Goal: Navigation & Orientation: Find specific page/section

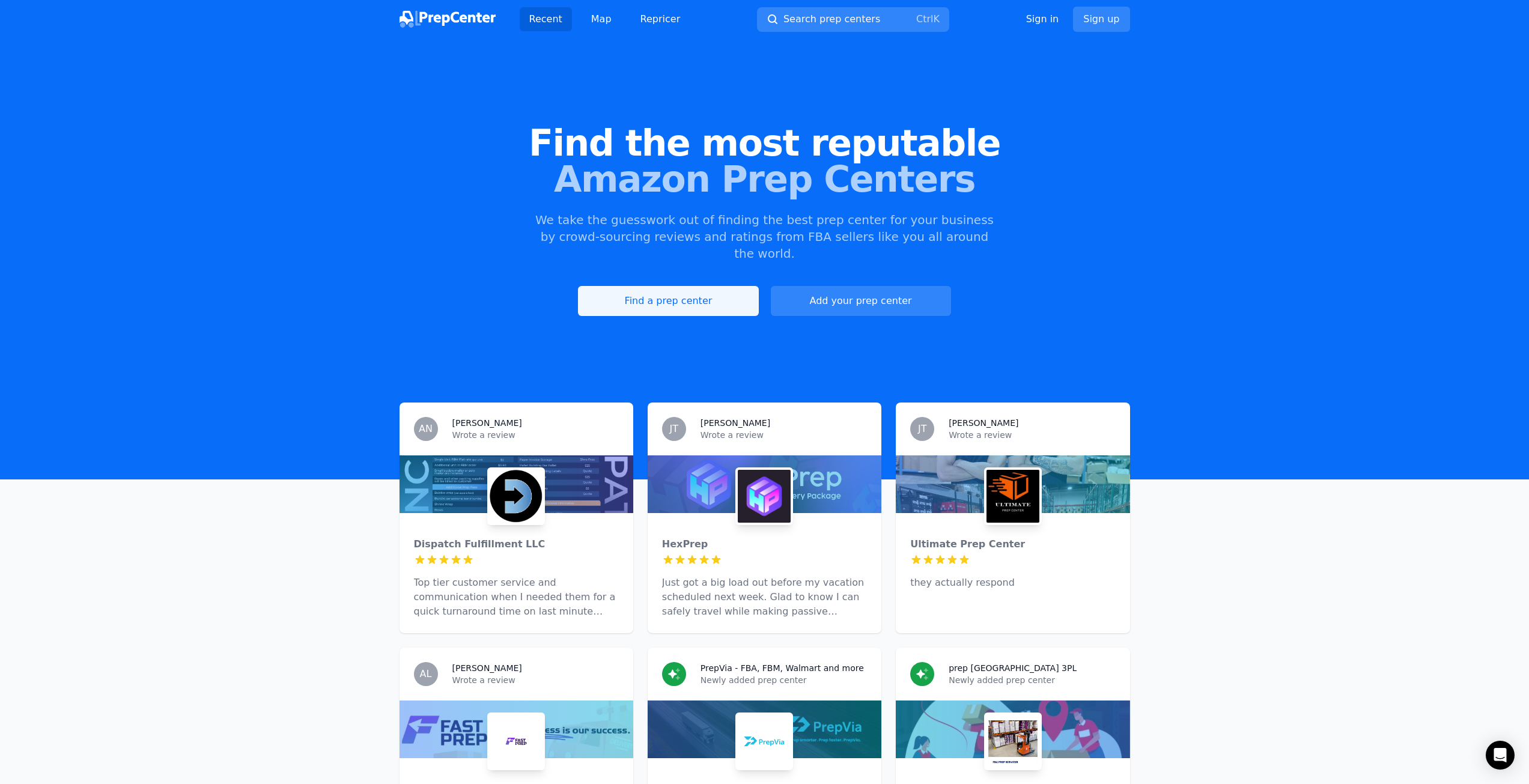
click at [733, 286] on link "Find a prep center" at bounding box center [668, 301] width 180 height 30
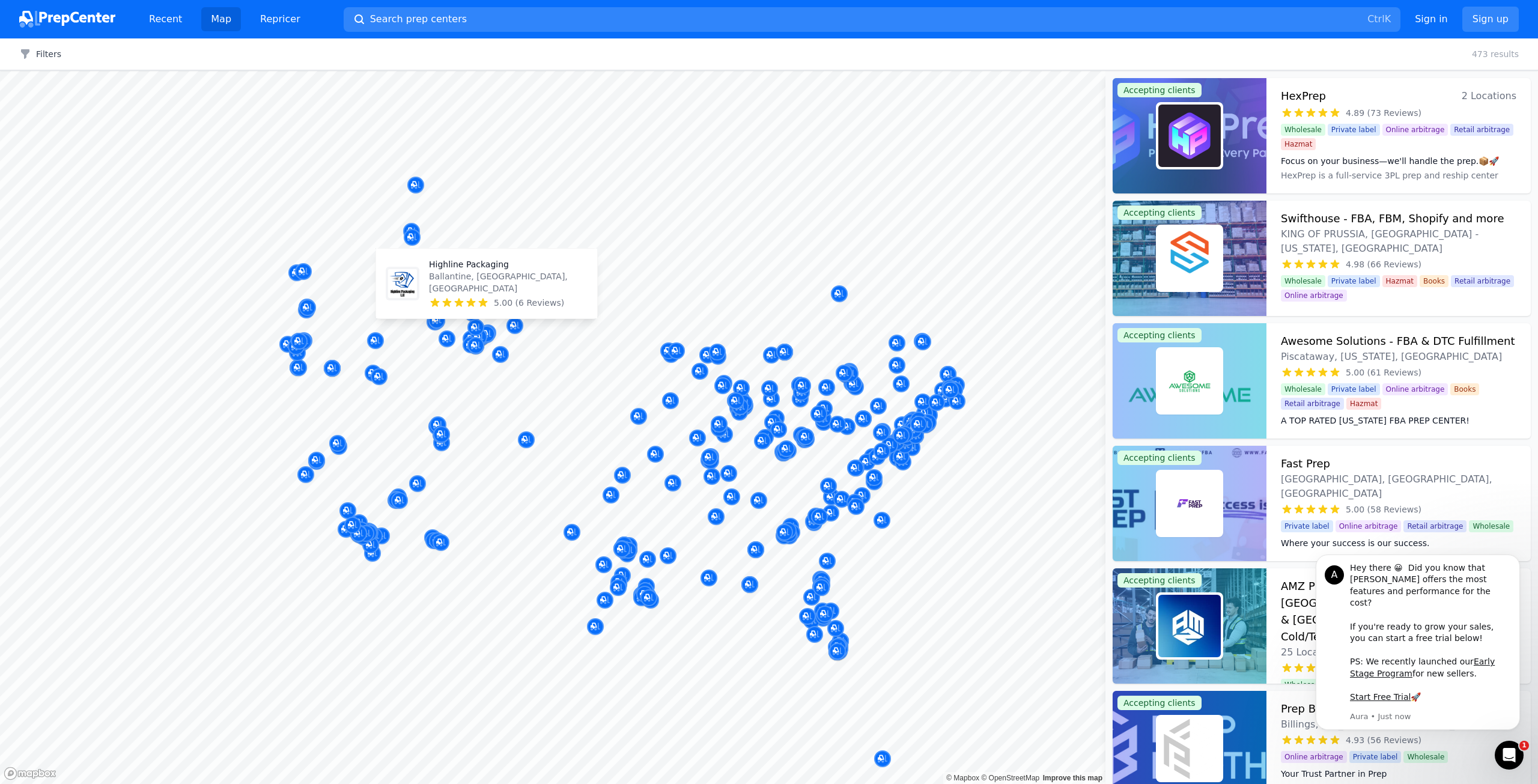
drag, startPoint x: 502, startPoint y: 317, endPoint x: 511, endPoint y: 299, distance: 20.1
click at [511, 299] on span "5.00 (6 Reviews)" at bounding box center [528, 302] width 70 height 12
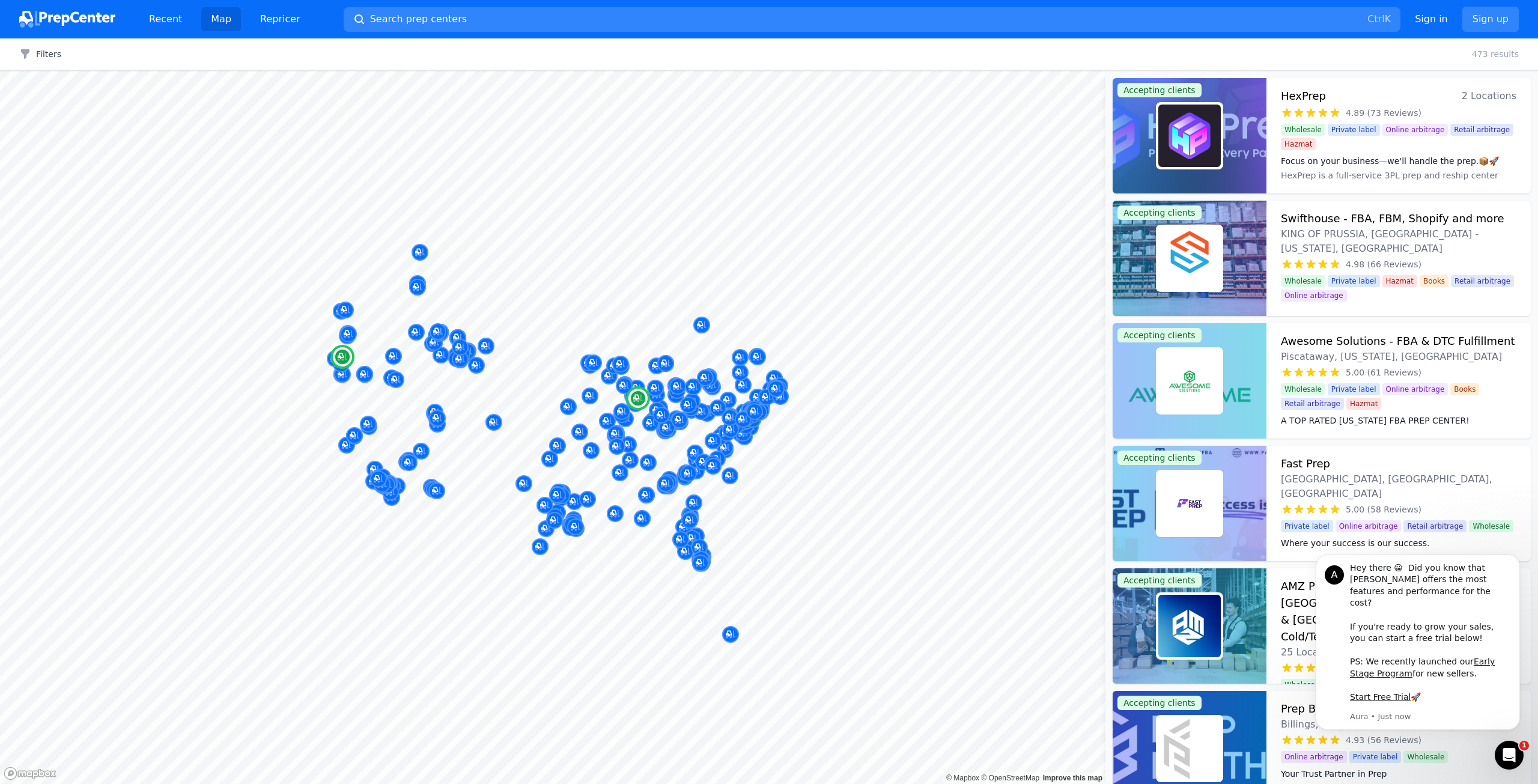
click at [1227, 127] on div at bounding box center [1190, 136] width 154 height 116
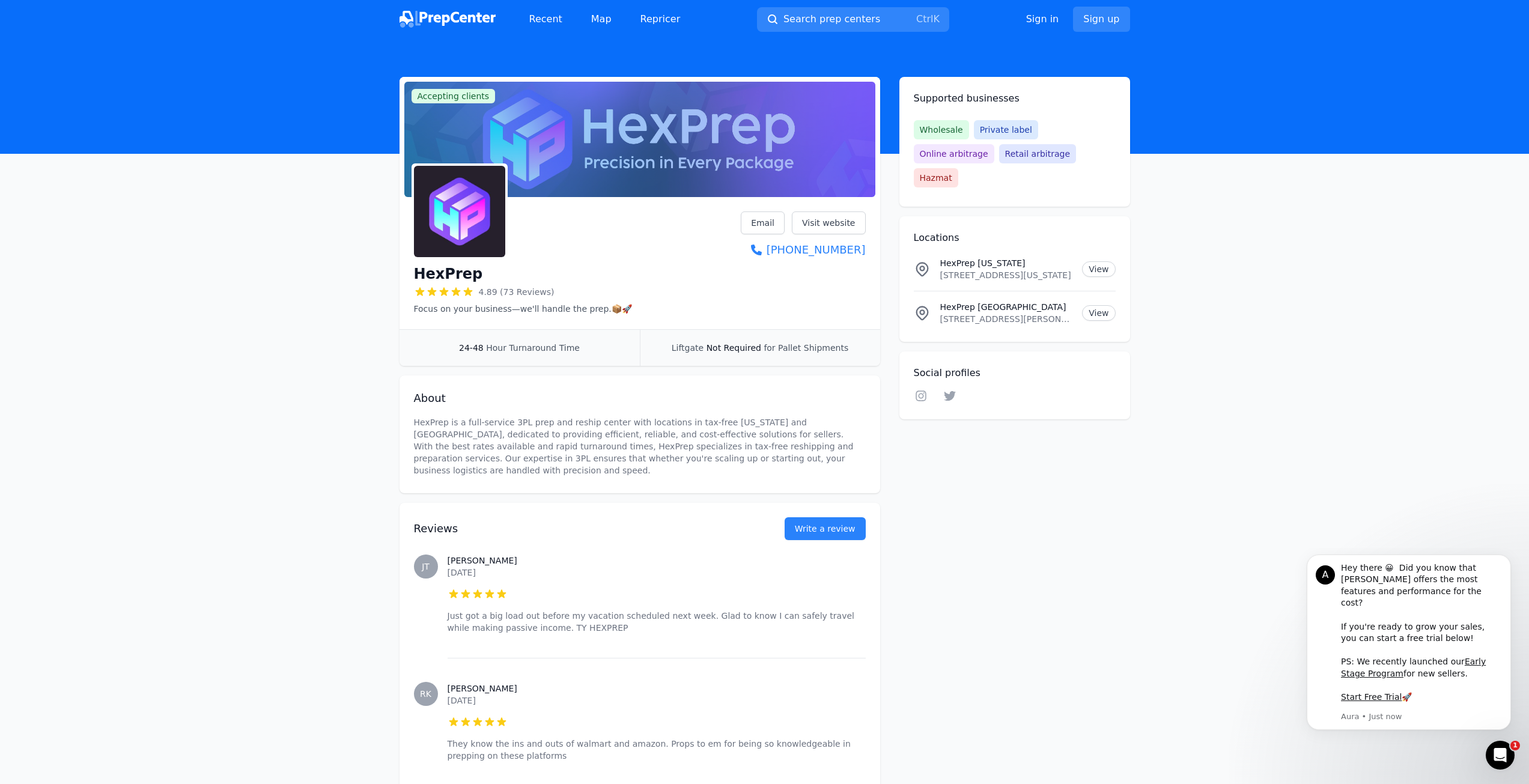
click at [566, 353] on span "Hour Turnaround Time" at bounding box center [533, 348] width 93 height 10
click at [732, 348] on span "Not Required" at bounding box center [734, 348] width 55 height 10
click at [834, 216] on link "Visit website" at bounding box center [829, 222] width 74 height 23
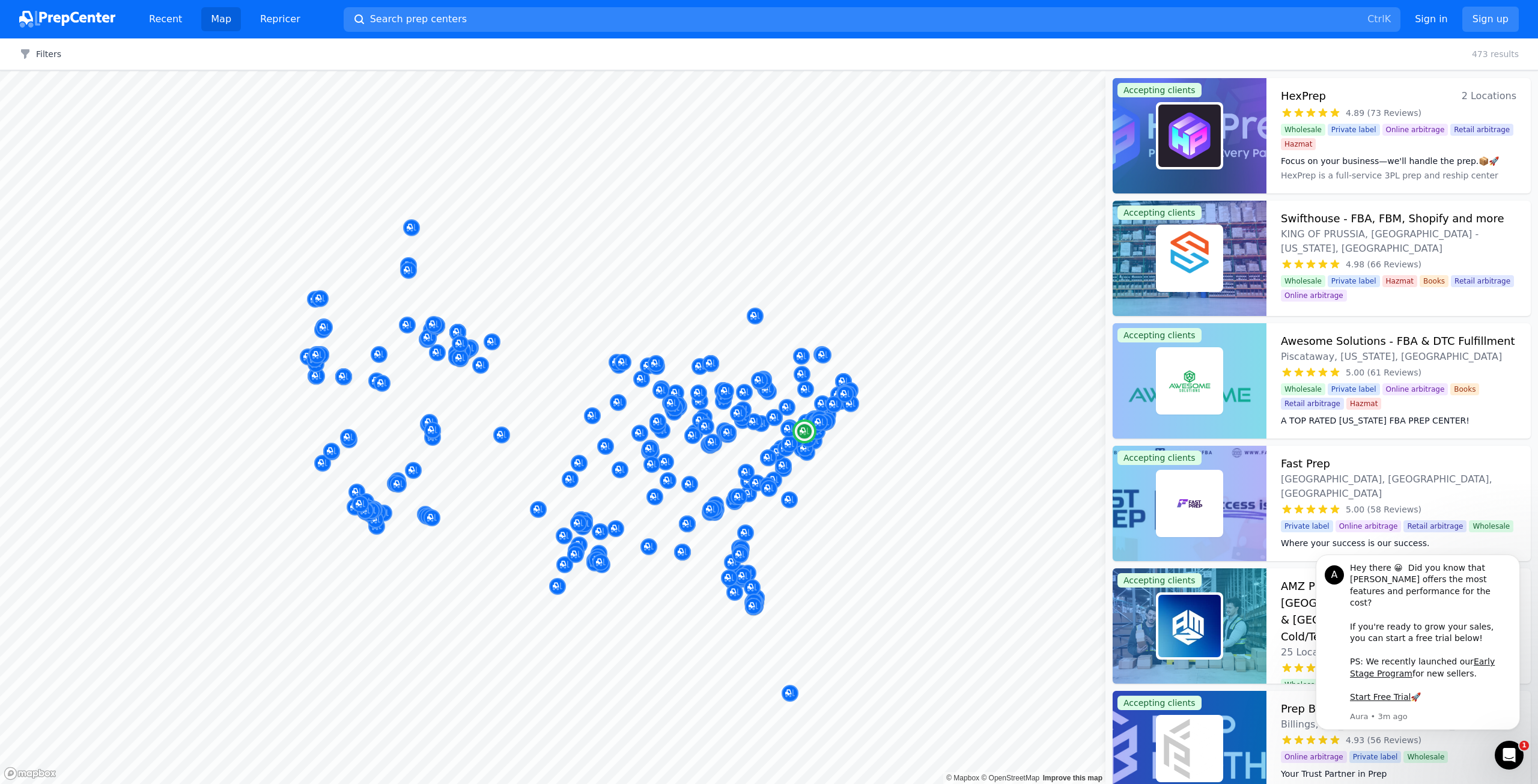
click at [1383, 229] on span "KING OF PRUSSIA, [GEOGRAPHIC_DATA] - [US_STATE], [GEOGRAPHIC_DATA]" at bounding box center [1399, 241] width 236 height 29
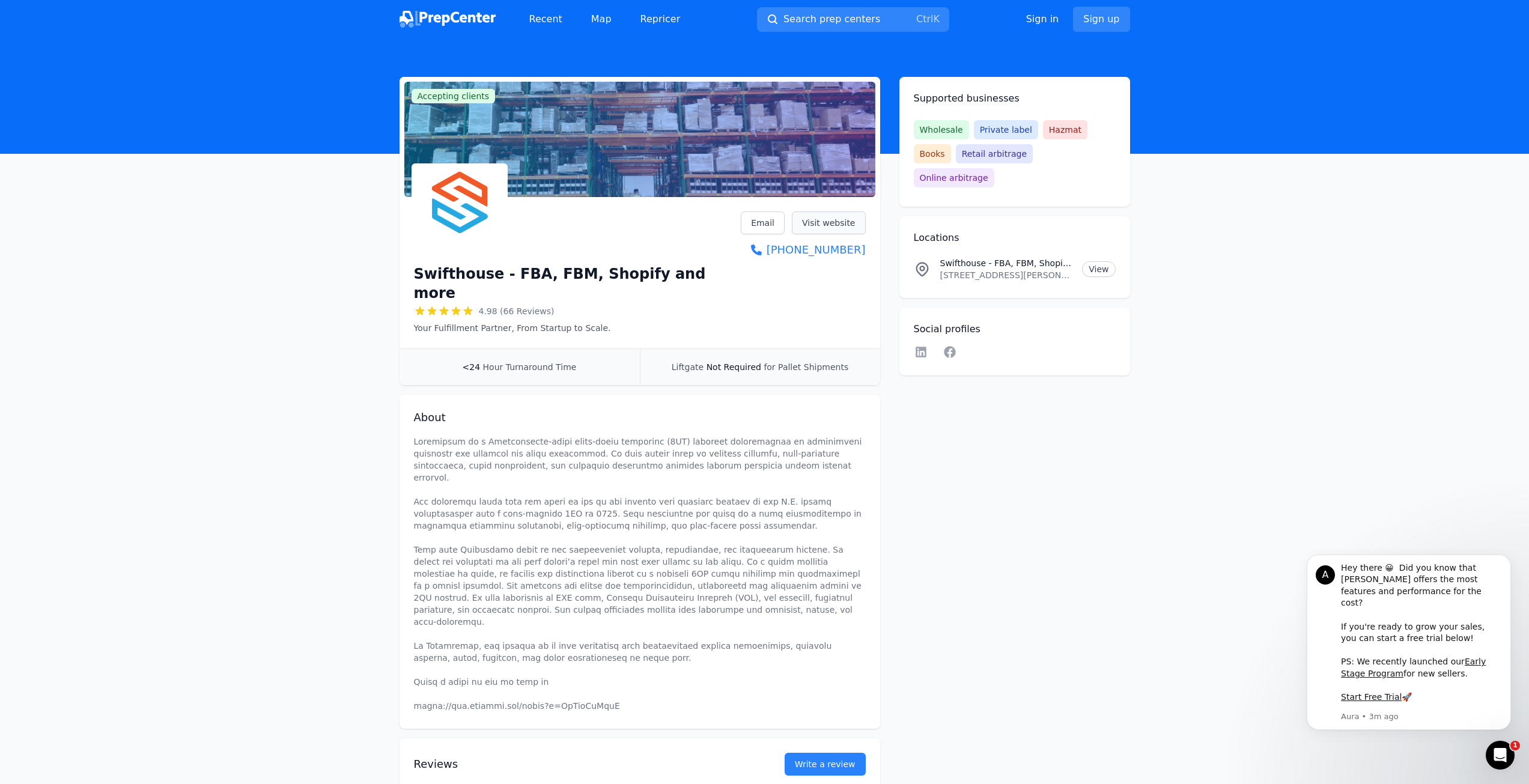
click at [837, 222] on link "Visit website" at bounding box center [829, 222] width 74 height 23
